Goal: Check status: Check status

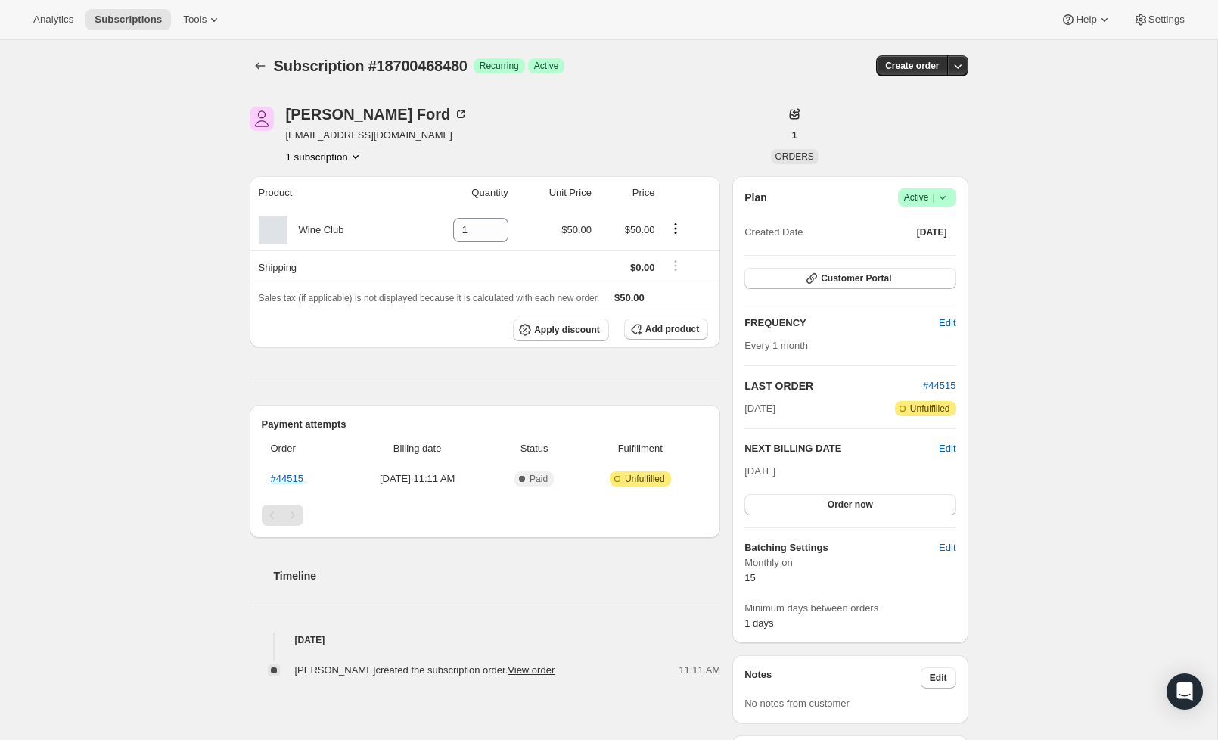
scroll to position [7, 0]
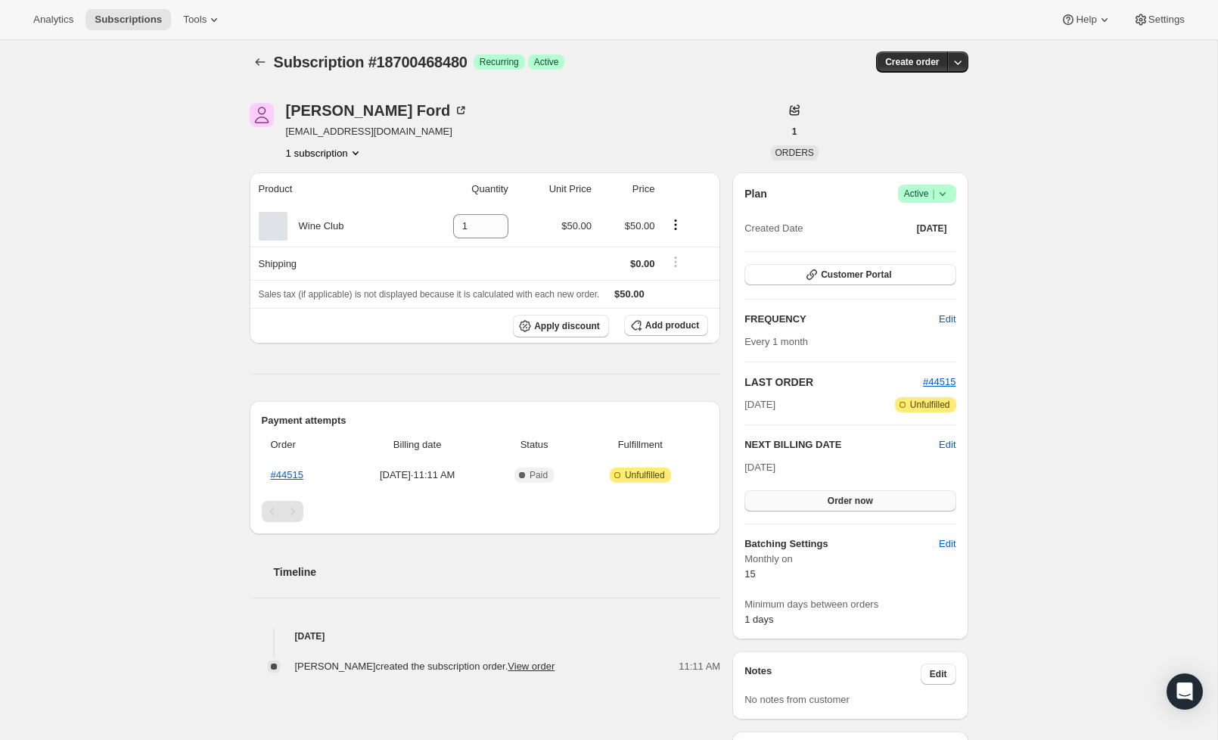
click at [828, 497] on span "Order now" at bounding box center [850, 501] width 45 height 12
click at [828, 497] on span "Click to confirm" at bounding box center [850, 501] width 69 height 12
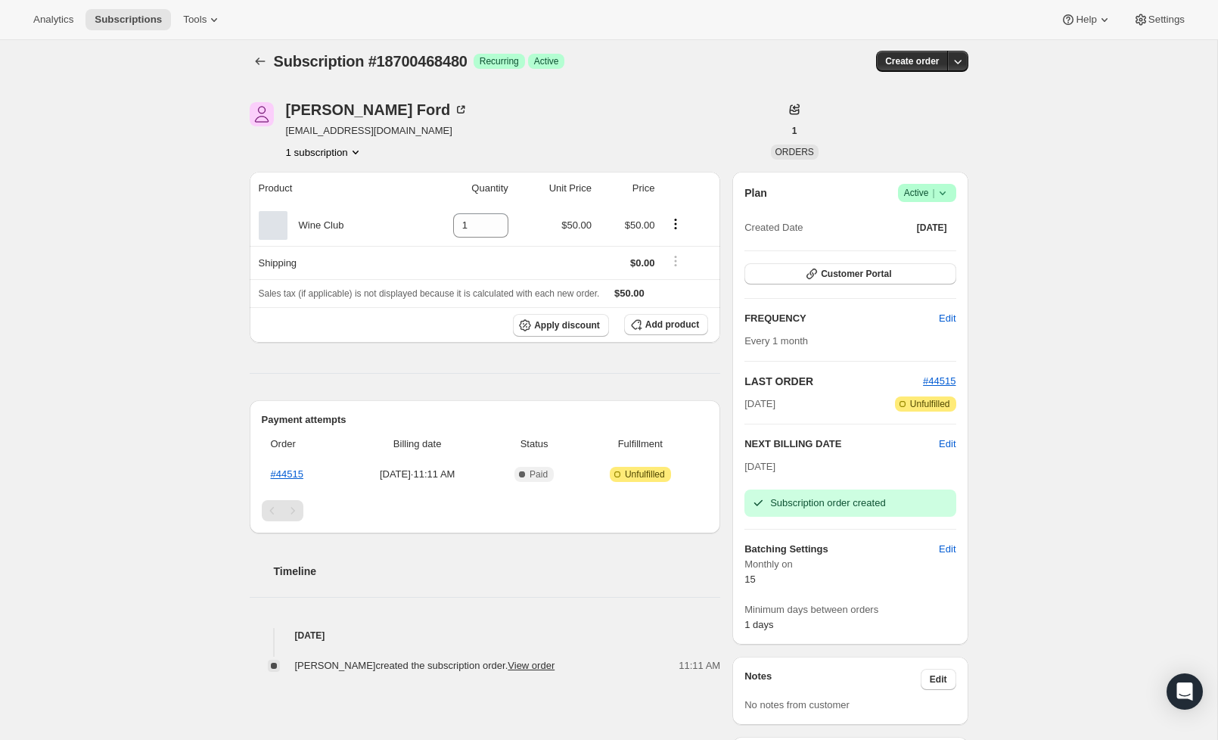
scroll to position [4, 0]
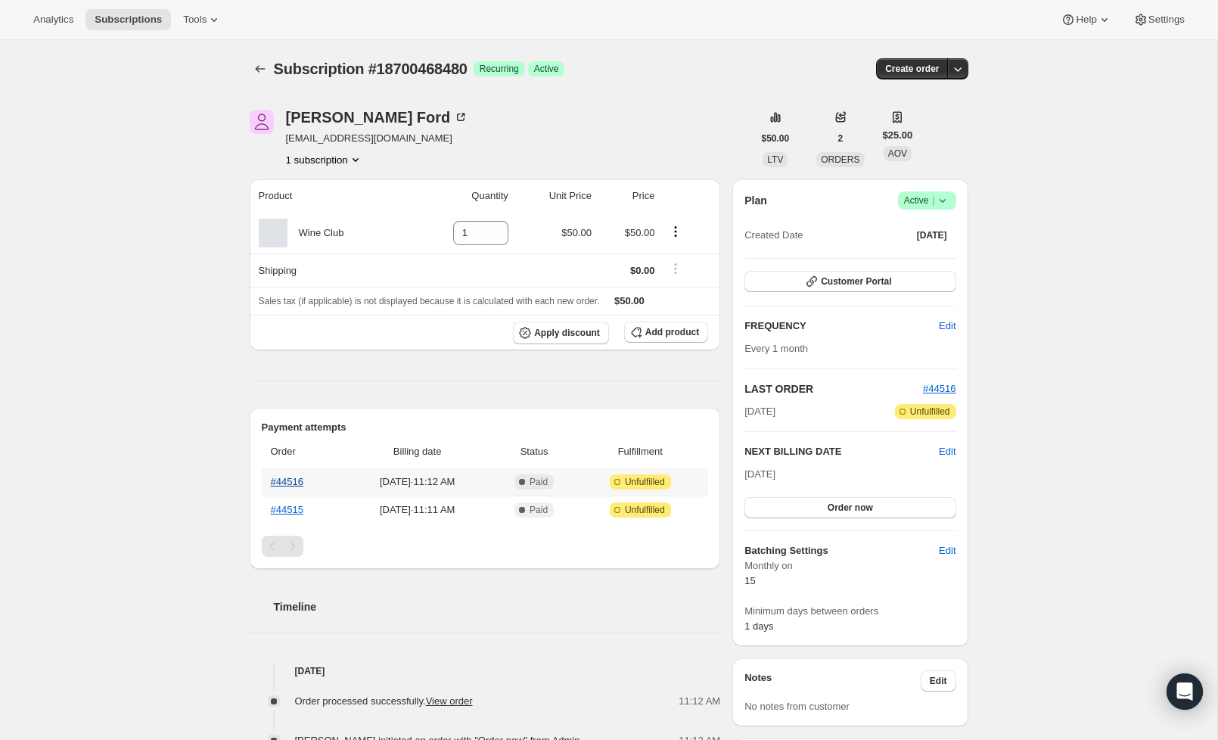
click at [294, 479] on link "#44516" at bounding box center [287, 481] width 33 height 11
click at [291, 511] on link "#44515" at bounding box center [287, 509] width 33 height 11
